Goal: Entertainment & Leisure: Consume media (video, audio)

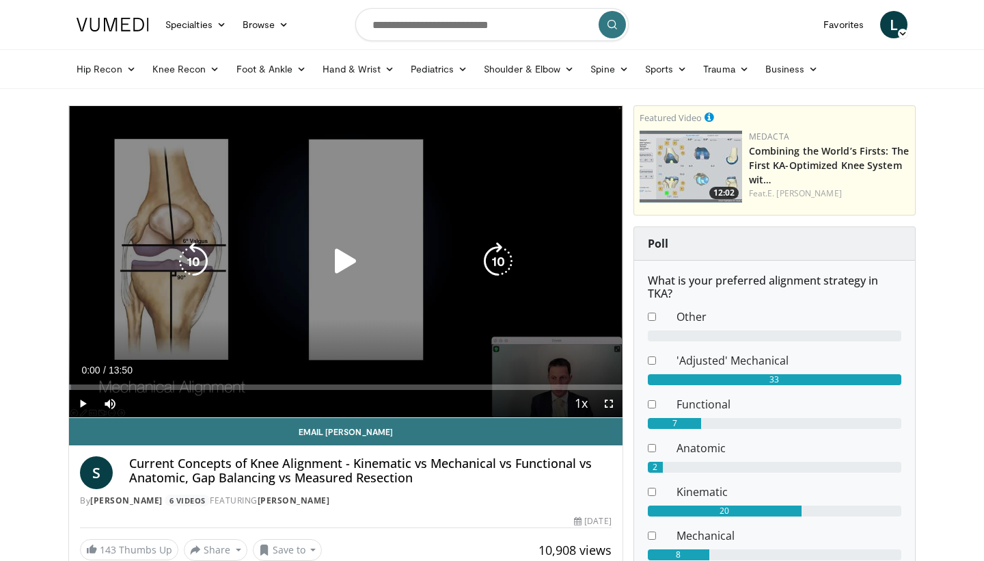
click at [340, 264] on icon "Video Player" at bounding box center [346, 261] width 38 height 38
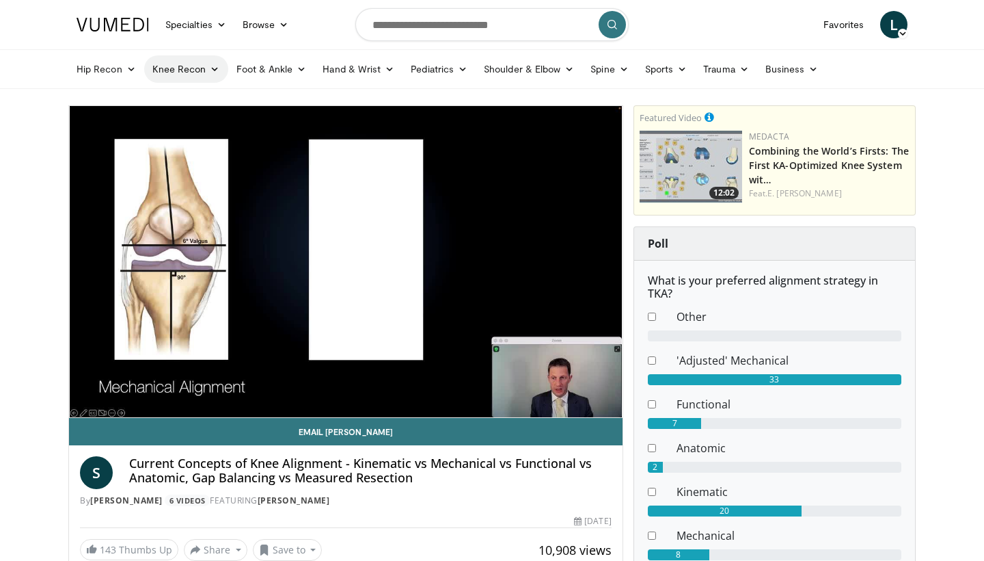
click at [211, 73] on icon at bounding box center [215, 69] width 10 height 10
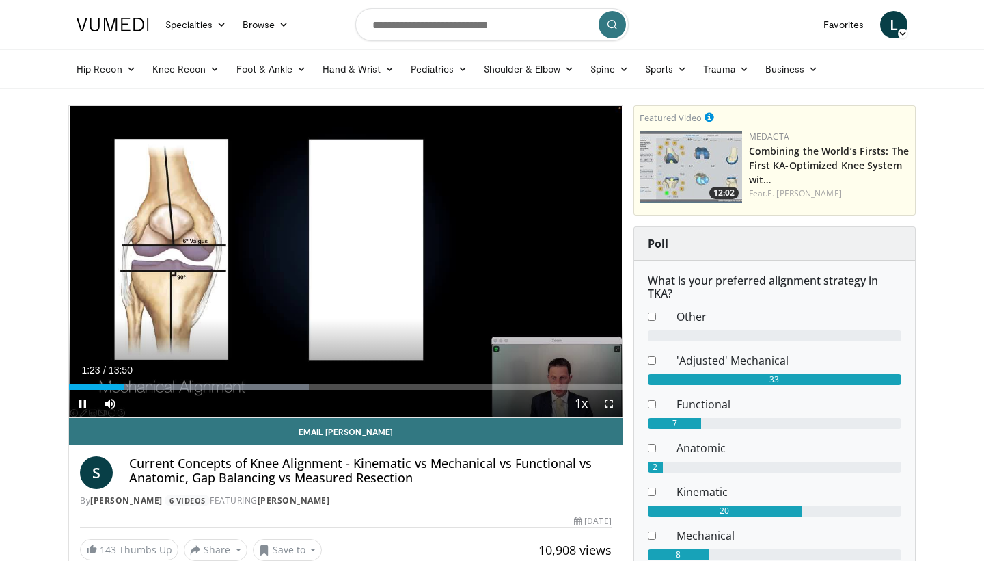
click at [613, 403] on span "Video Player" at bounding box center [608, 403] width 27 height 27
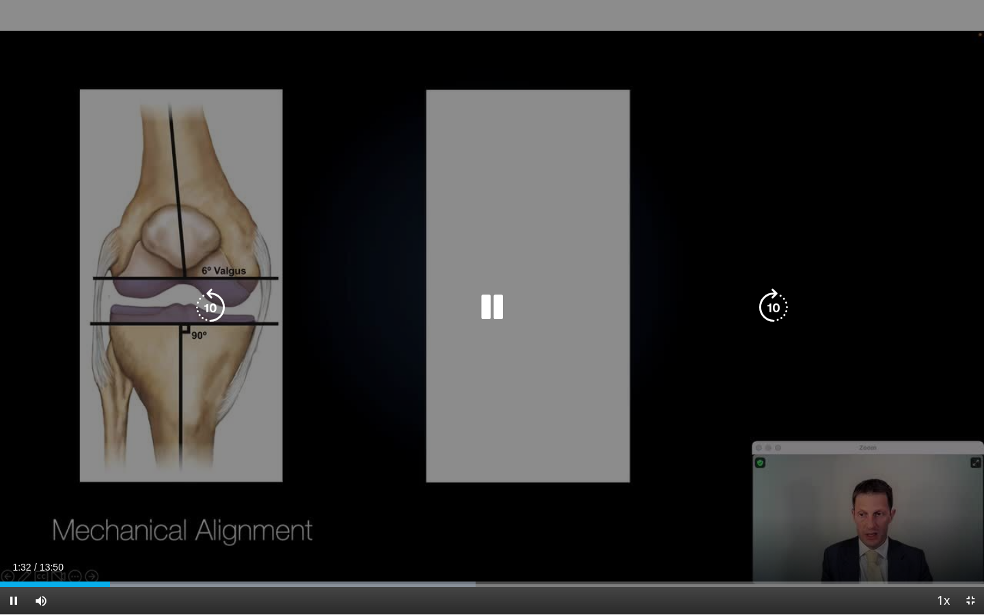
click at [690, 277] on div "10 seconds Tap to unmute" at bounding box center [492, 307] width 984 height 615
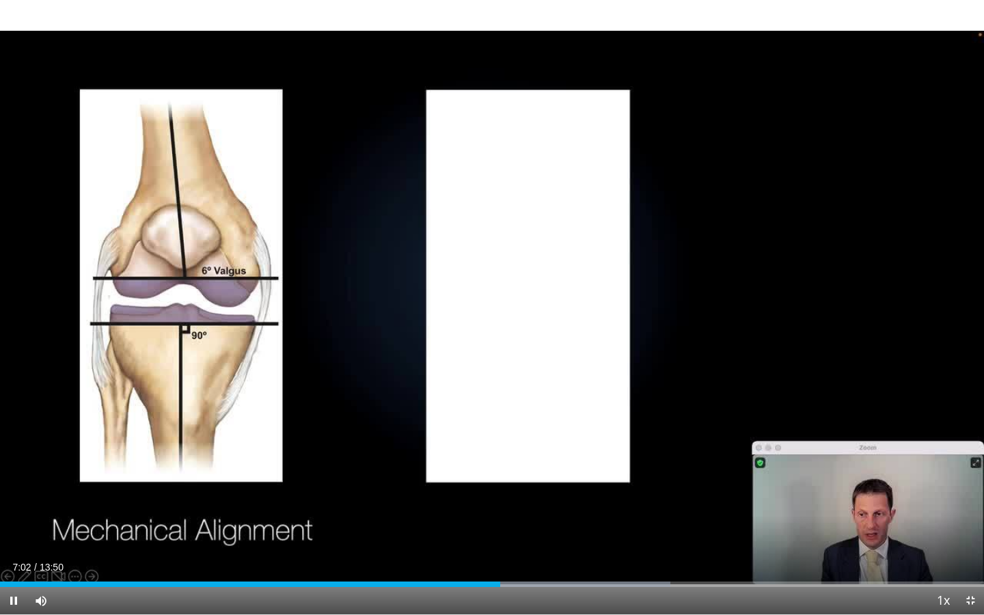
click at [295, 560] on div "Current Time 7:02 / Duration 13:50 Pause Skip Backward Skip Forward Mute Loaded…" at bounding box center [492, 600] width 984 height 27
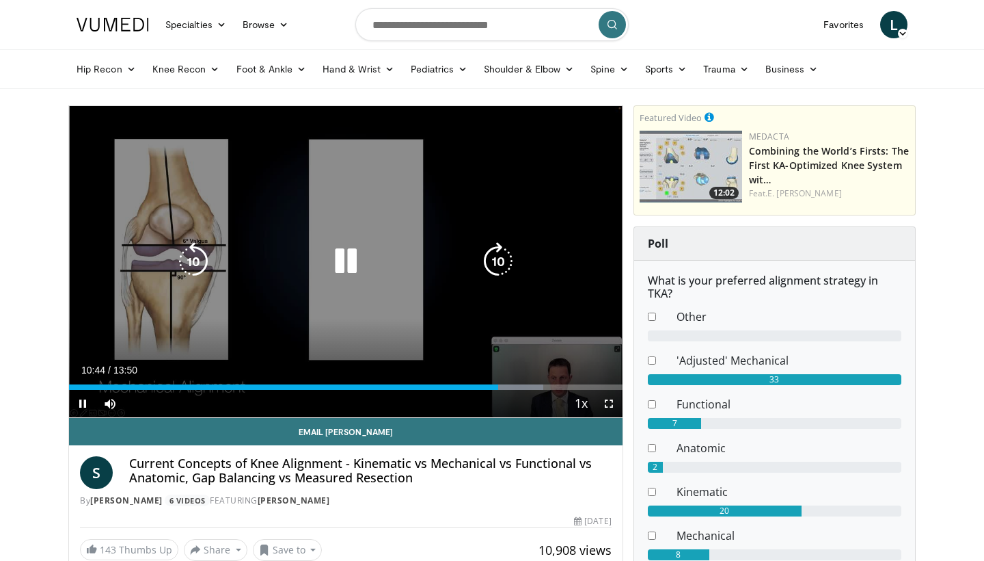
click at [194, 249] on icon "Video Player" at bounding box center [193, 261] width 38 height 38
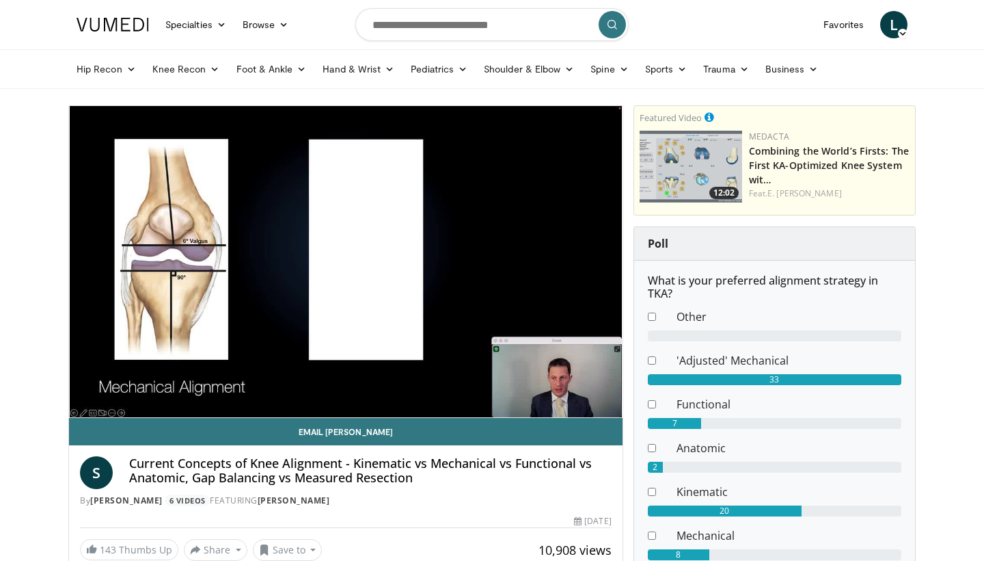
click at [587, 141] on div "10 seconds Tap to unmute" at bounding box center [346, 261] width 554 height 311
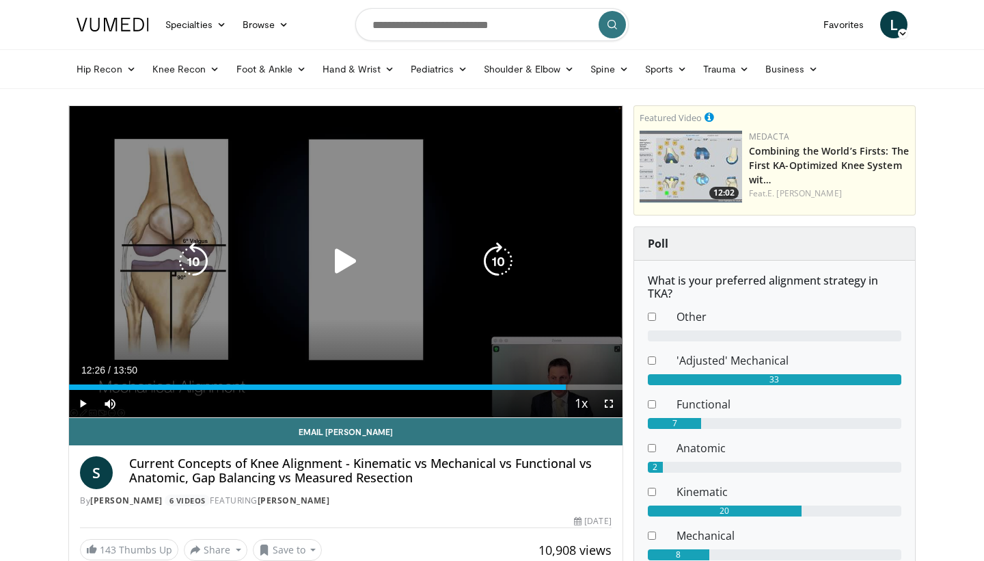
click at [344, 249] on icon "Video Player" at bounding box center [346, 261] width 38 height 38
click at [334, 254] on icon "Video Player" at bounding box center [346, 261] width 38 height 38
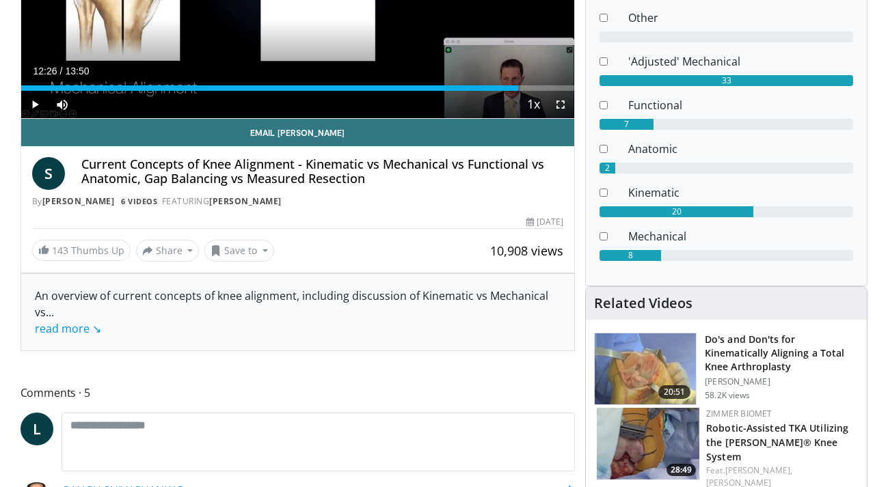
scroll to position [301, 0]
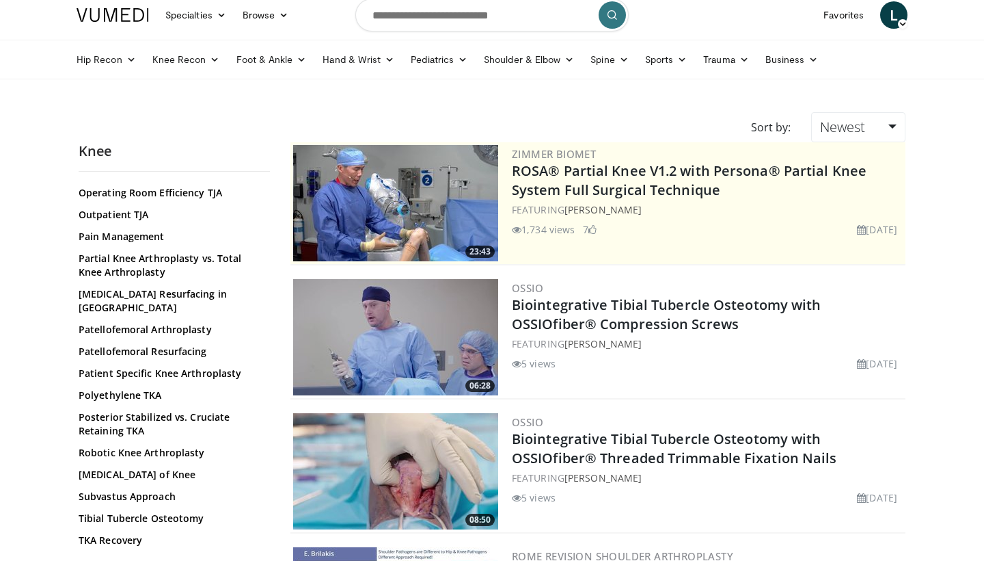
scroll to position [898, 0]
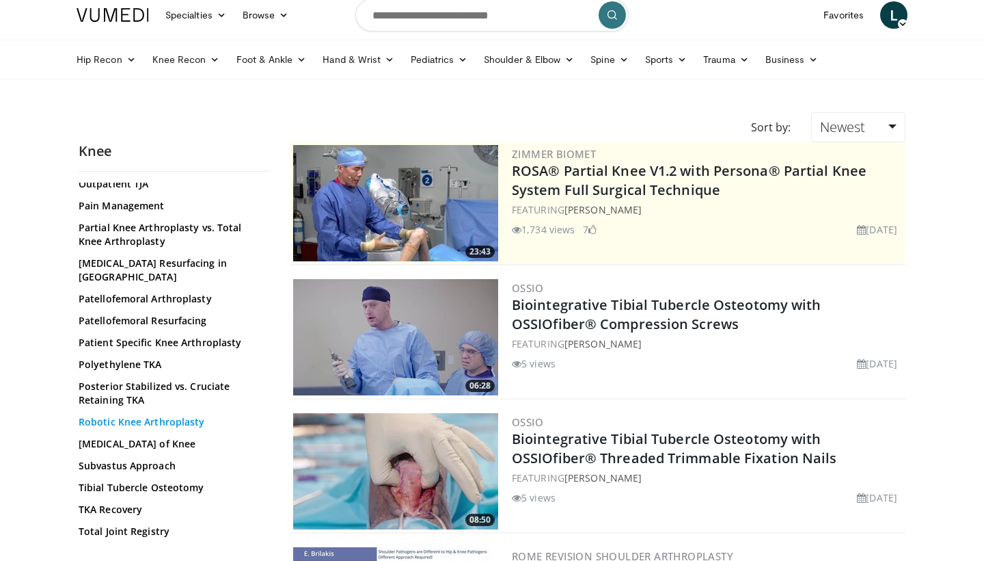
click at [189, 415] on link "Robotic Knee Arthroplasty" at bounding box center [171, 422] width 185 height 14
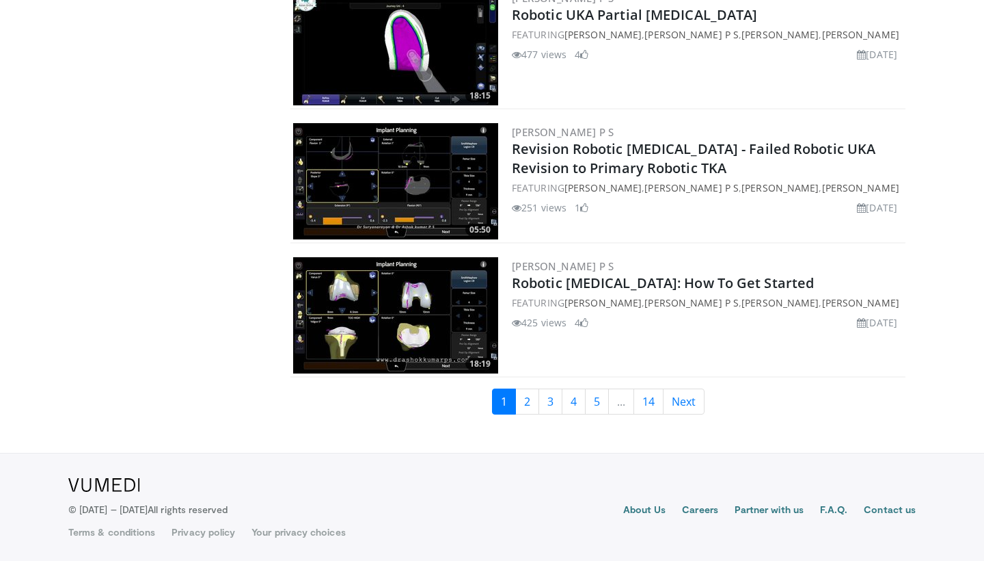
scroll to position [3247, 0]
